Goal: Information Seeking & Learning: Learn about a topic

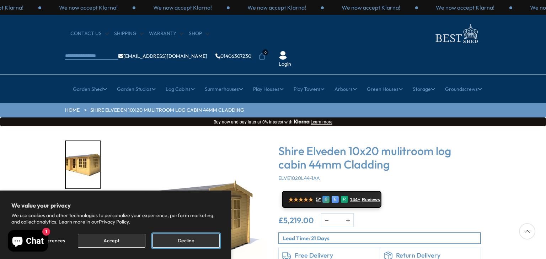
click at [188, 236] on button "Decline" at bounding box center [185, 241] width 67 height 14
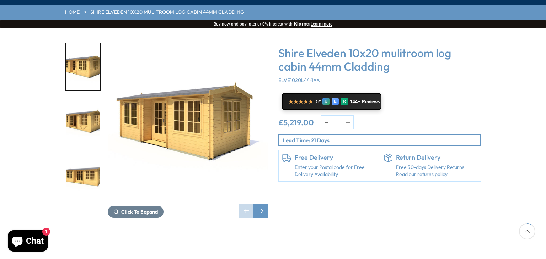
scroll to position [99, 0]
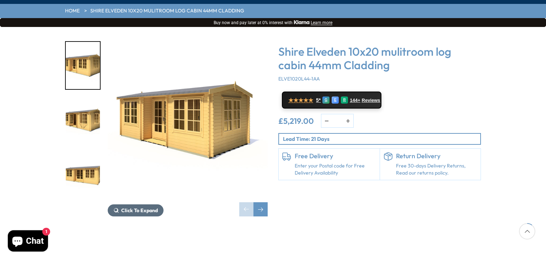
click at [136, 207] on span "Click To Expand" at bounding box center [139, 210] width 37 height 6
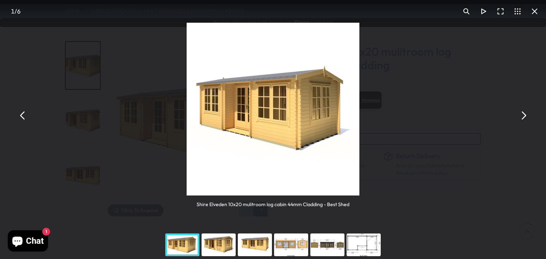
click at [361, 245] on div "You can close this modal content with the ESC key" at bounding box center [363, 245] width 36 height 28
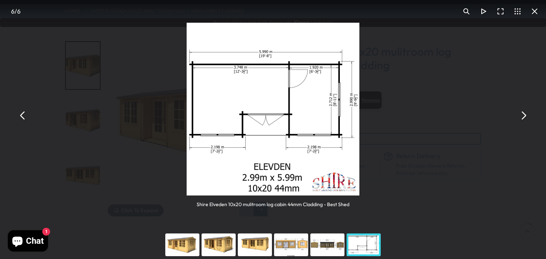
click at [522, 113] on button "You can close this modal content with the ESC key" at bounding box center [522, 115] width 17 height 17
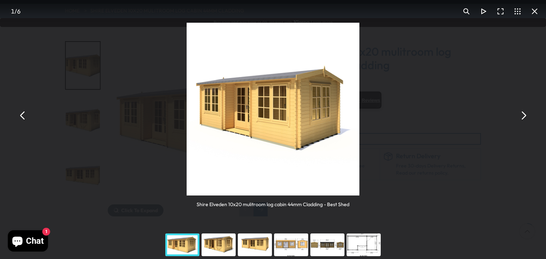
click at [522, 113] on button "You can close this modal content with the ESC key" at bounding box center [522, 115] width 17 height 17
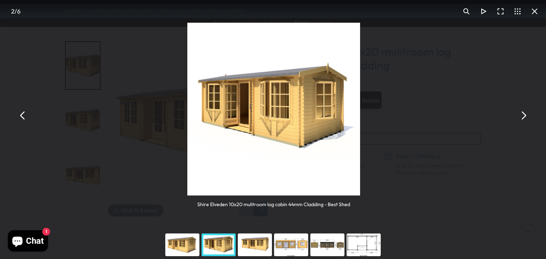
click at [522, 113] on button "You can close this modal content with the ESC key" at bounding box center [522, 115] width 17 height 17
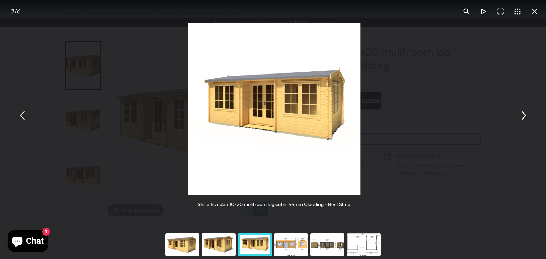
click at [522, 113] on button "You can close this modal content with the ESC key" at bounding box center [522, 115] width 17 height 17
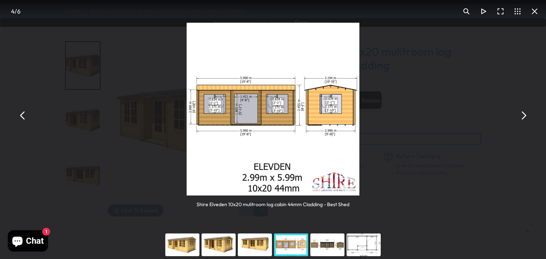
click at [522, 113] on button "You can close this modal content with the ESC key" at bounding box center [522, 115] width 17 height 17
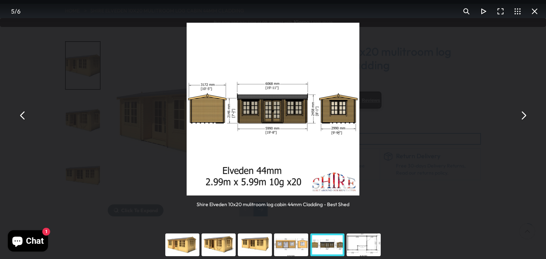
click at [522, 113] on button "You can close this modal content with the ESC key" at bounding box center [522, 115] width 17 height 17
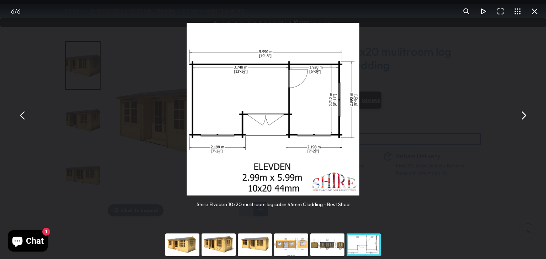
click at [522, 113] on button "You can close this modal content with the ESC key" at bounding box center [522, 115] width 17 height 17
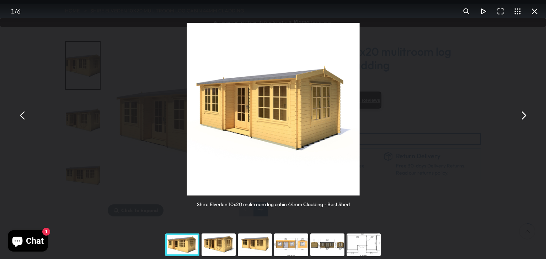
click at [522, 113] on button "You can close this modal content with the ESC key" at bounding box center [522, 115] width 17 height 17
